Goal: Navigation & Orientation: Find specific page/section

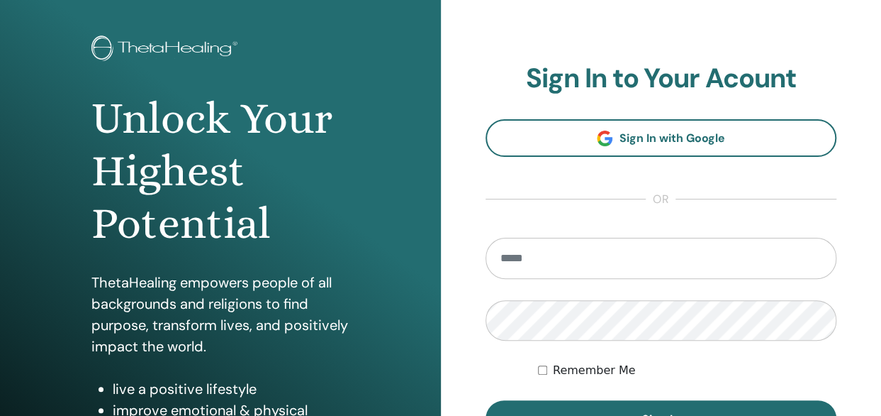
scroll to position [142, 0]
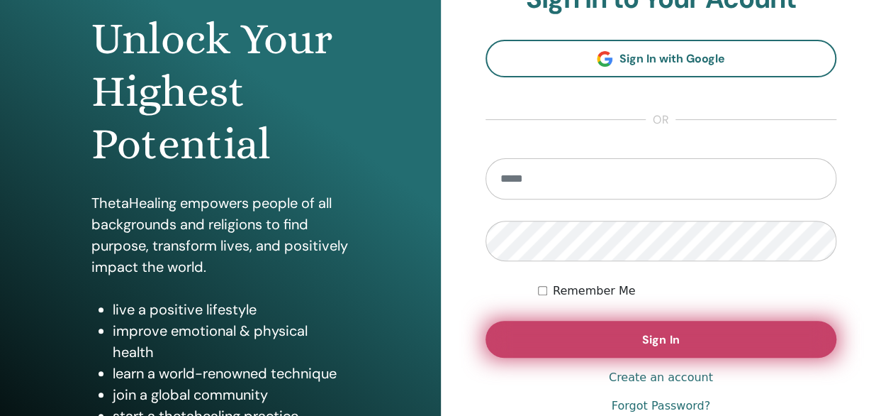
type input "**********"
click at [649, 334] on span "Sign In" at bounding box center [660, 339] width 37 height 15
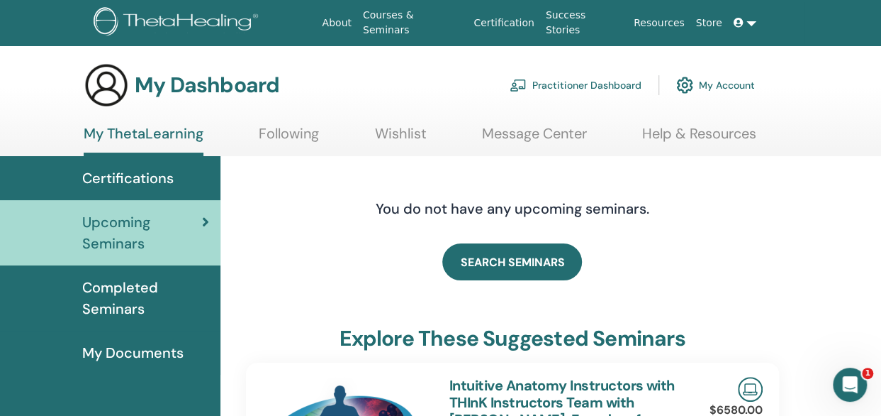
click at [751, 23] on link at bounding box center [745, 23] width 34 height 26
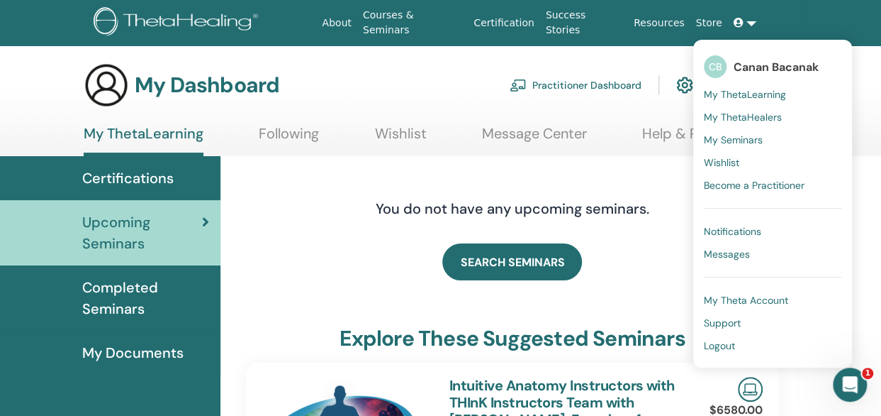
click at [772, 116] on span "My ThetaHealers" at bounding box center [743, 117] width 78 height 13
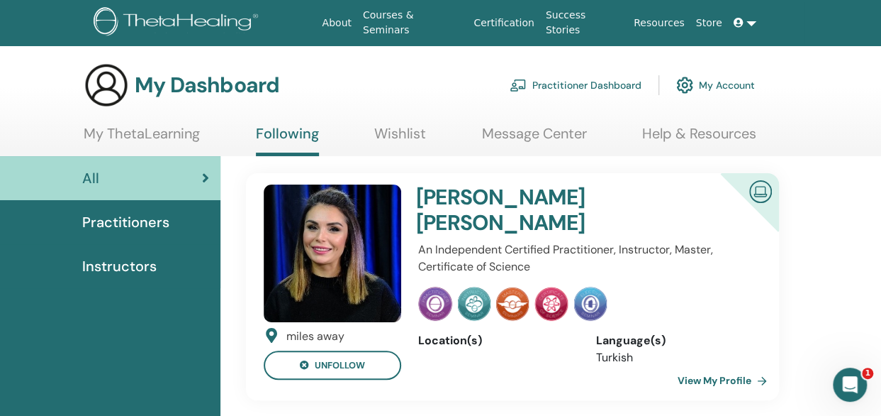
click at [719, 80] on link "My Account" at bounding box center [716, 84] width 79 height 31
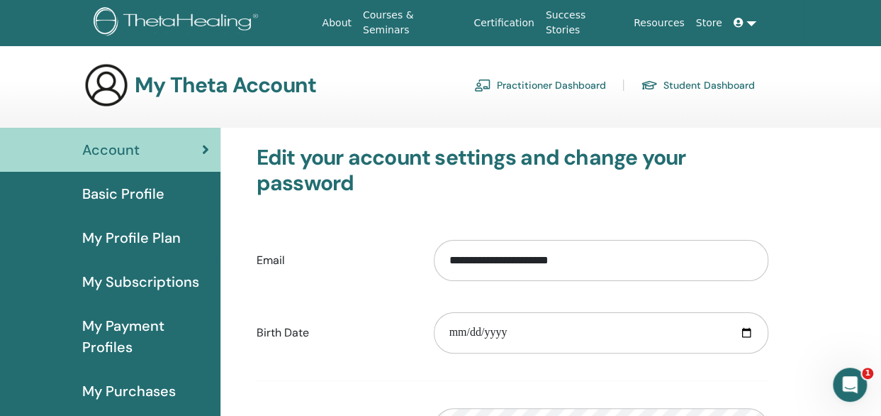
scroll to position [71, 0]
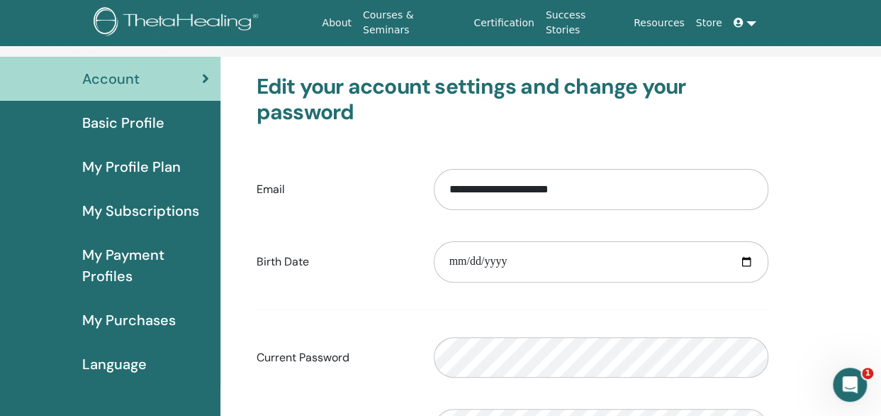
click at [157, 199] on link "My Subscriptions" at bounding box center [110, 211] width 221 height 44
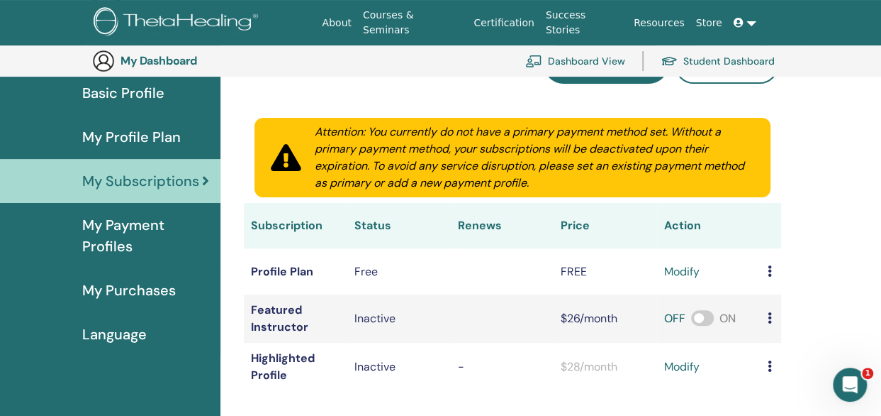
scroll to position [102, 0]
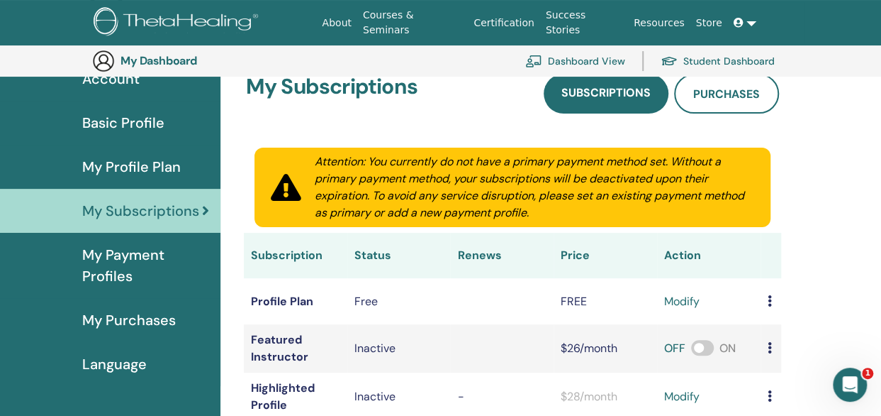
click at [165, 124] on div "Basic Profile" at bounding box center [110, 122] width 198 height 21
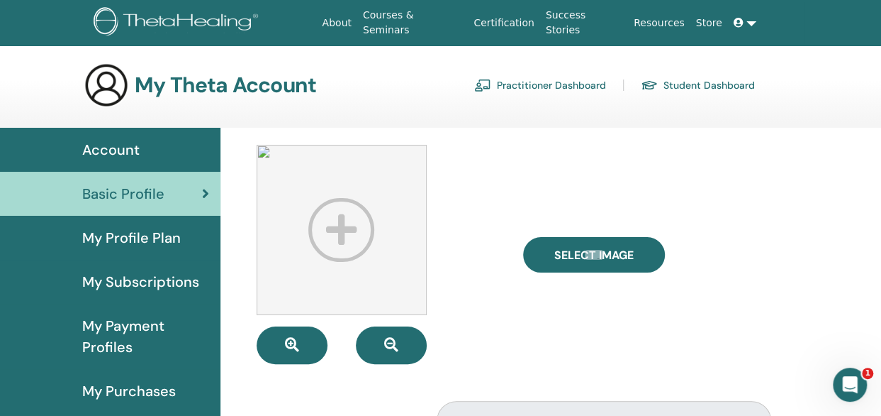
click at [442, 24] on link "Courses & Seminars" at bounding box center [412, 22] width 111 height 41
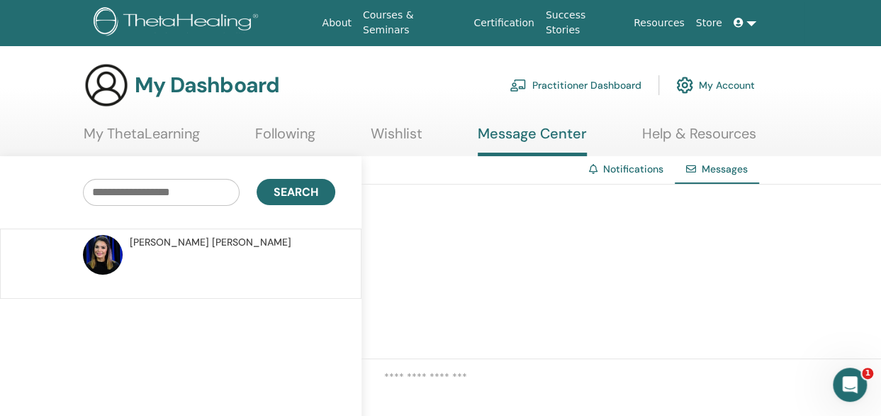
click at [391, 133] on link "Wishlist" at bounding box center [397, 139] width 52 height 28
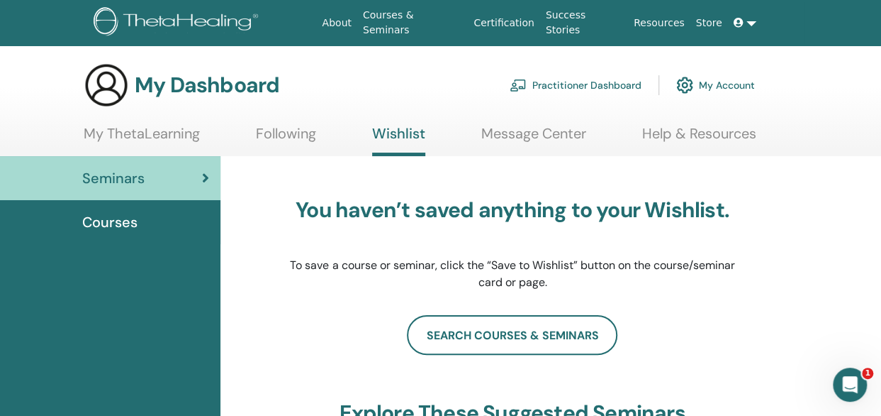
click at [752, 22] on link at bounding box center [745, 23] width 34 height 26
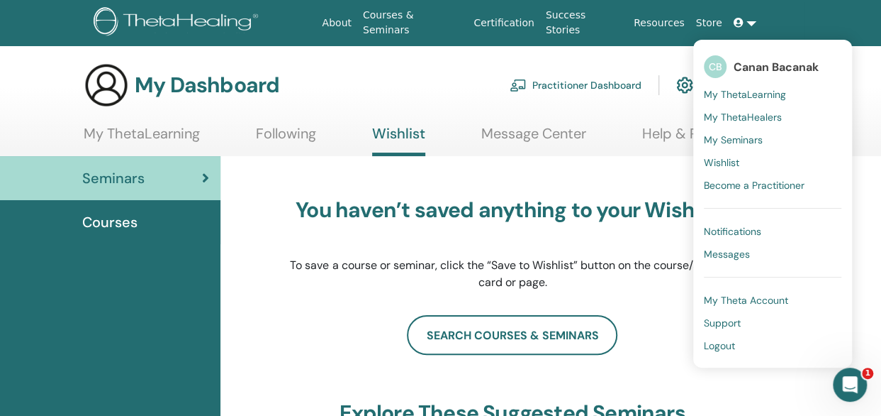
click at [749, 133] on span "My Seminars" at bounding box center [733, 139] width 59 height 13
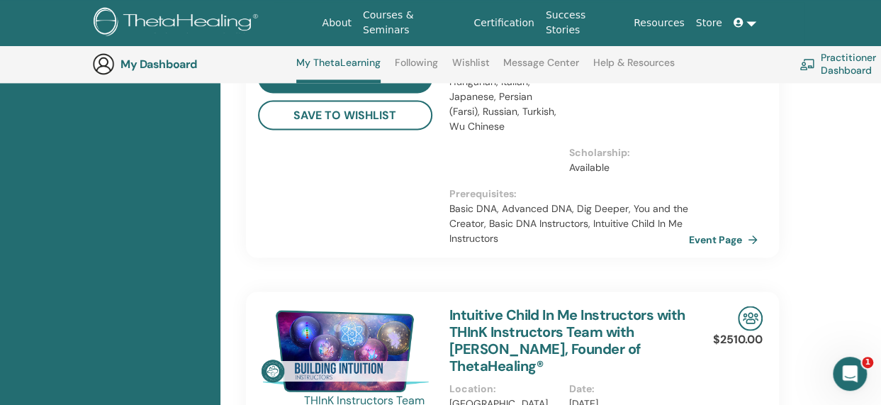
scroll to position [1101, 0]
